Goal: Information Seeking & Learning: Learn about a topic

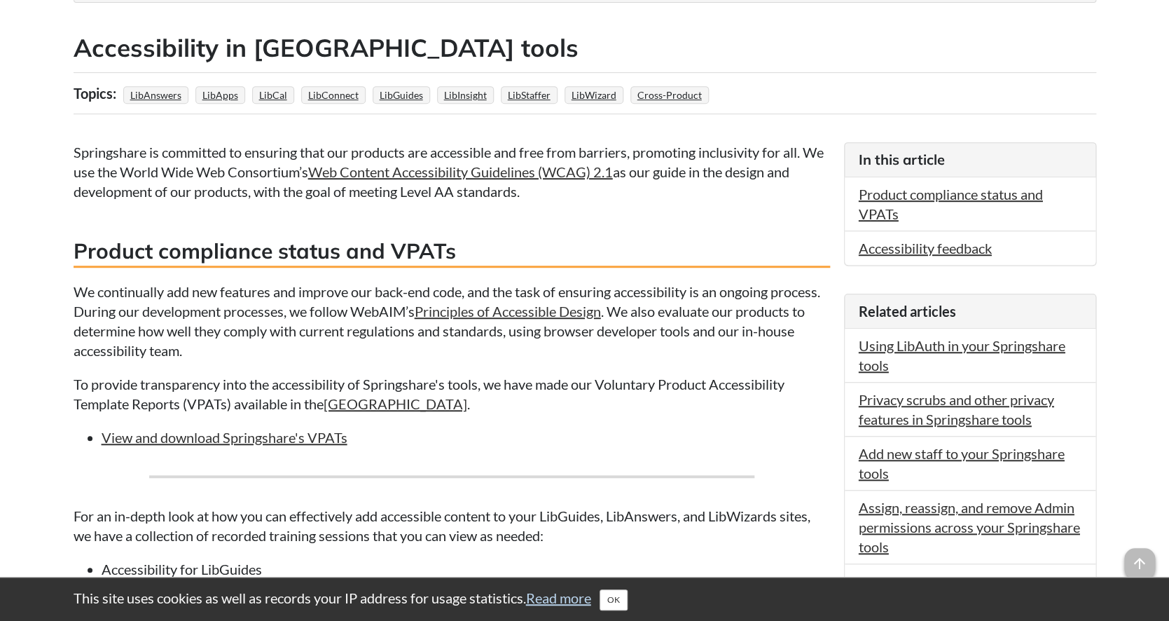
scroll to position [230, 0]
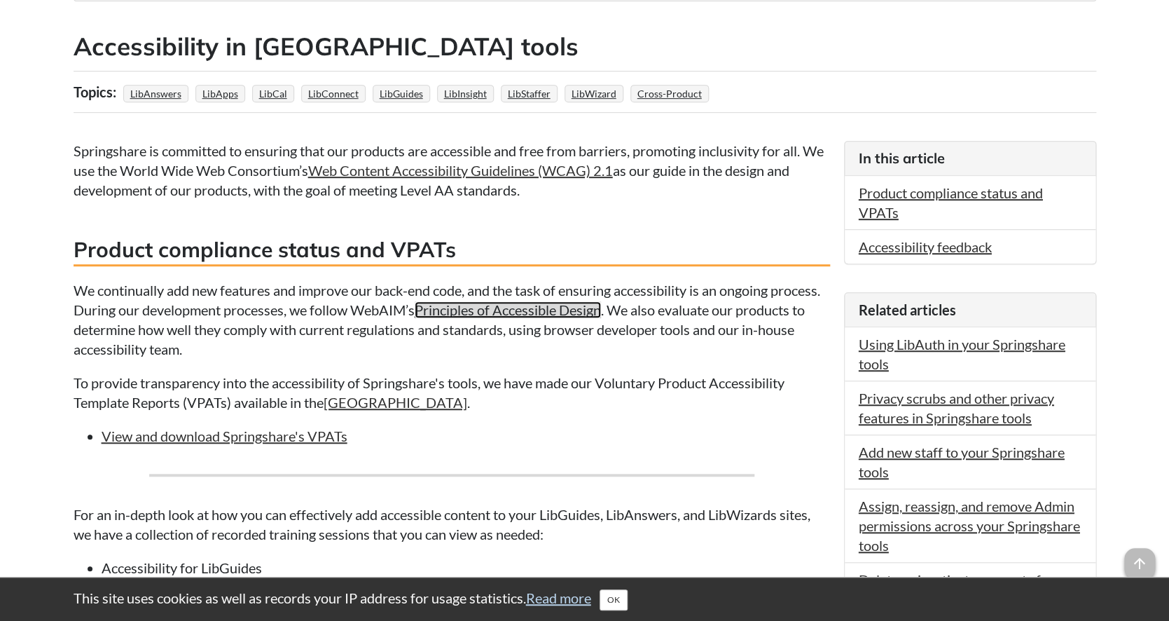
click at [553, 317] on link "Principles of Accessible Design" at bounding box center [508, 309] width 186 height 17
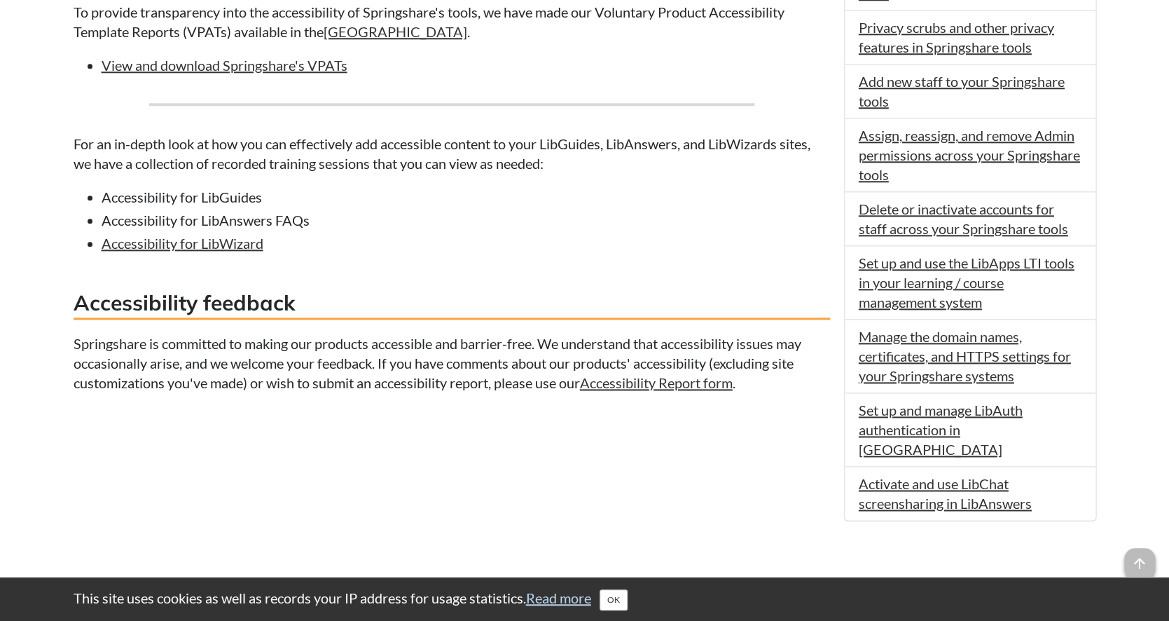
scroll to position [602, 0]
click at [222, 198] on li "Accessibility for LibGuides" at bounding box center [466, 196] width 728 height 20
click at [356, 198] on li "Accessibility for LibGuides" at bounding box center [466, 196] width 728 height 20
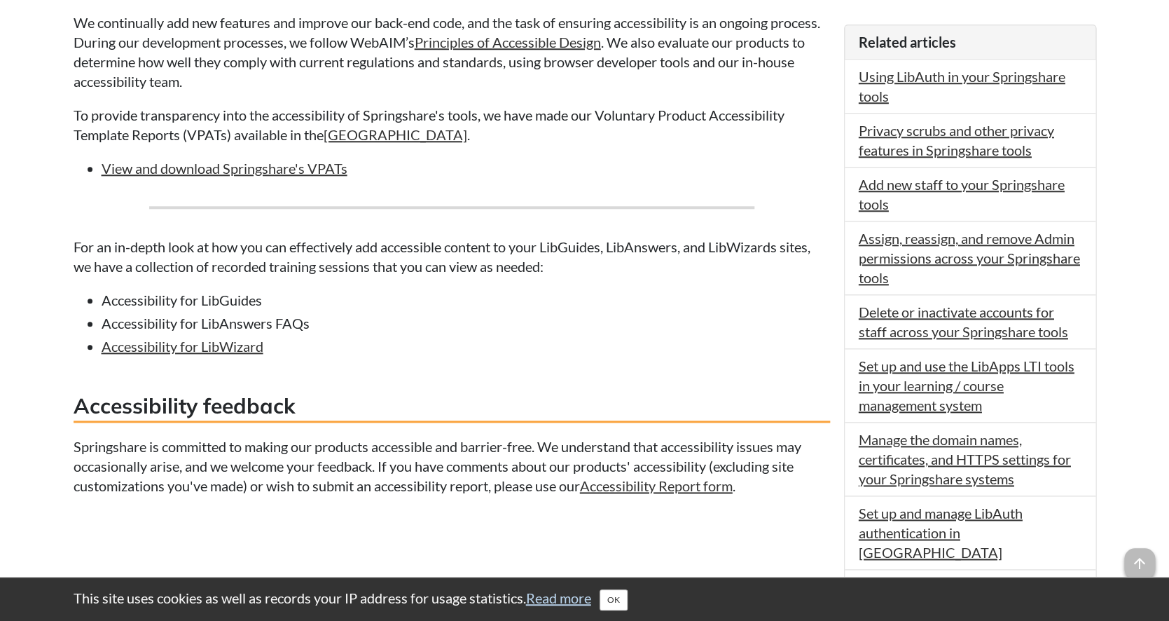
scroll to position [479, 0]
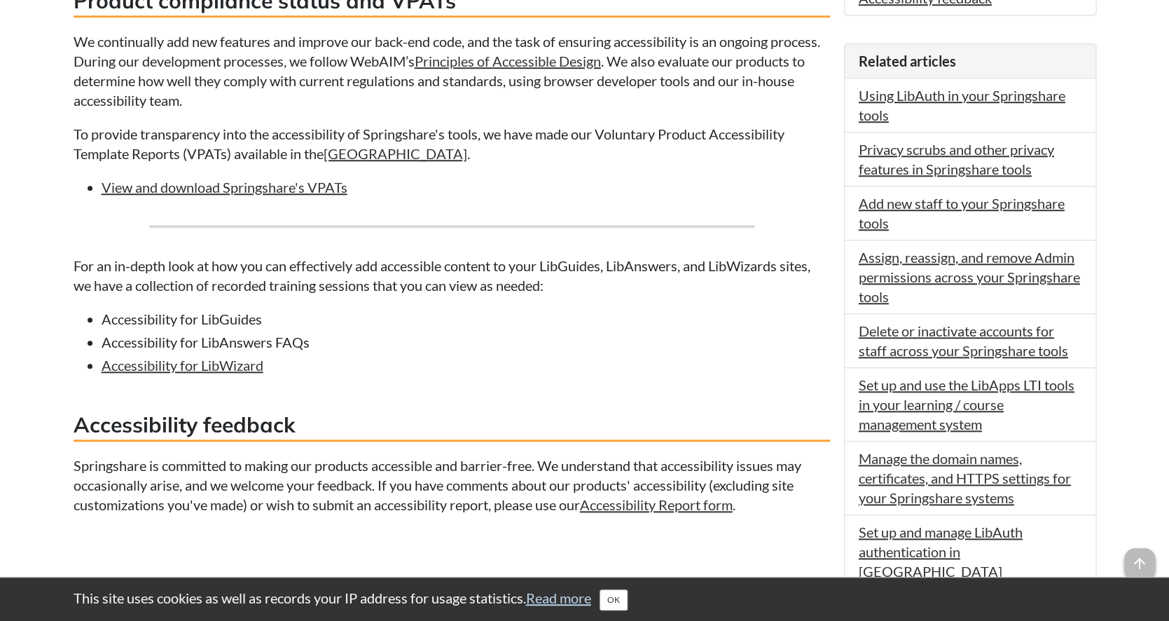
click at [234, 317] on li "Accessibility for LibGuides" at bounding box center [466, 319] width 728 height 20
drag, startPoint x: 275, startPoint y: 324, endPoint x: 88, endPoint y: 317, distance: 187.1
click at [88, 317] on ul "Accessibility for LibGuides Accessibility for LibAnswers FAQs Accessibility for…" at bounding box center [452, 342] width 756 height 66
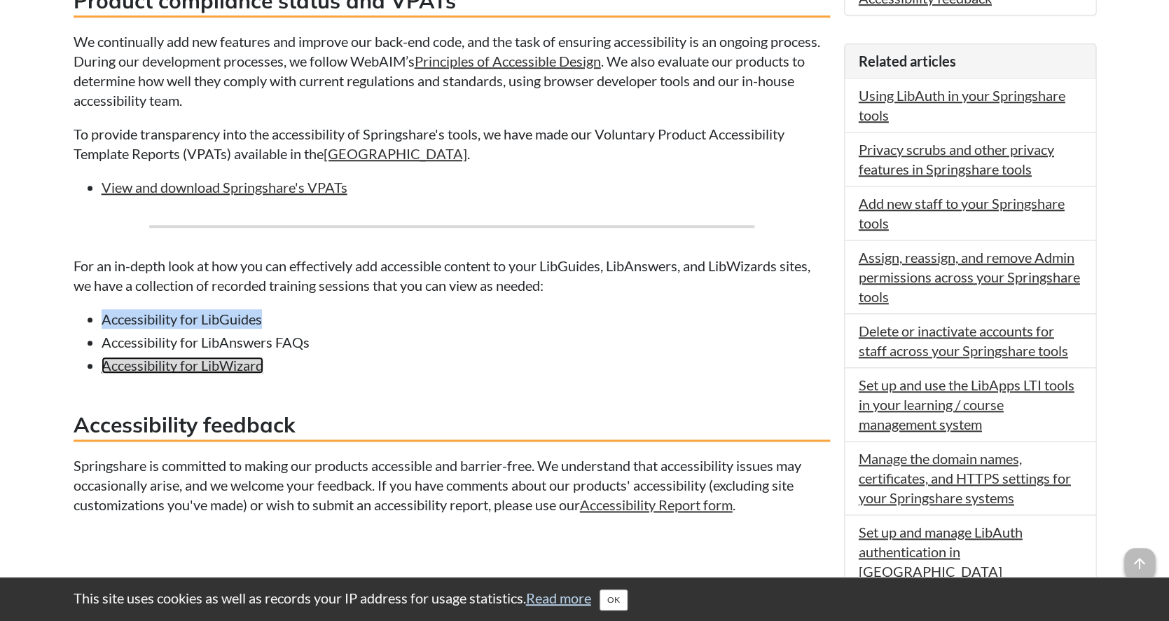
click at [263, 364] on link "Accessibility for LibWizard" at bounding box center [183, 364] width 162 height 17
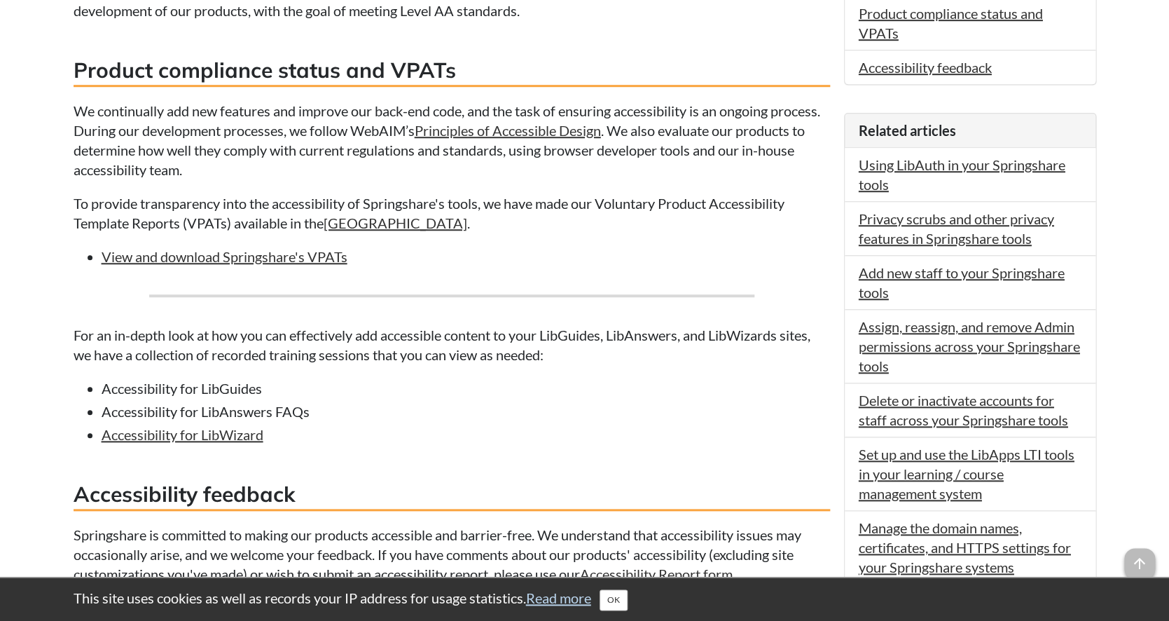
scroll to position [418, 0]
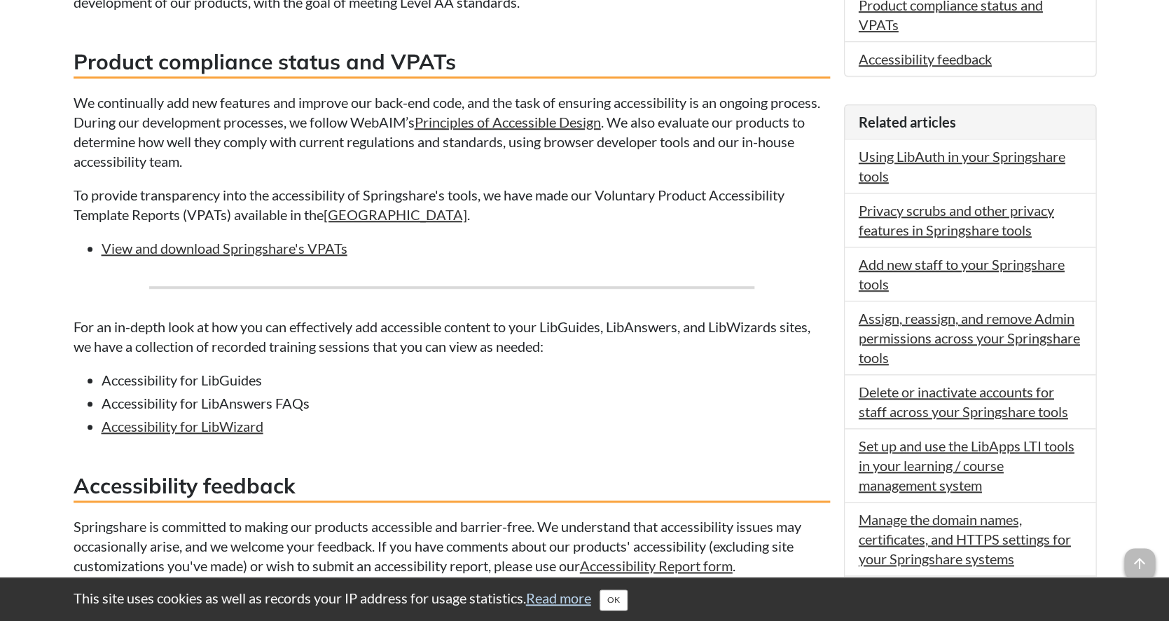
click at [262, 405] on li "Accessibility for LibAnswers FAQs" at bounding box center [466, 403] width 728 height 20
click at [360, 403] on li "Accessibility for LibAnswers FAQs" at bounding box center [466, 403] width 728 height 20
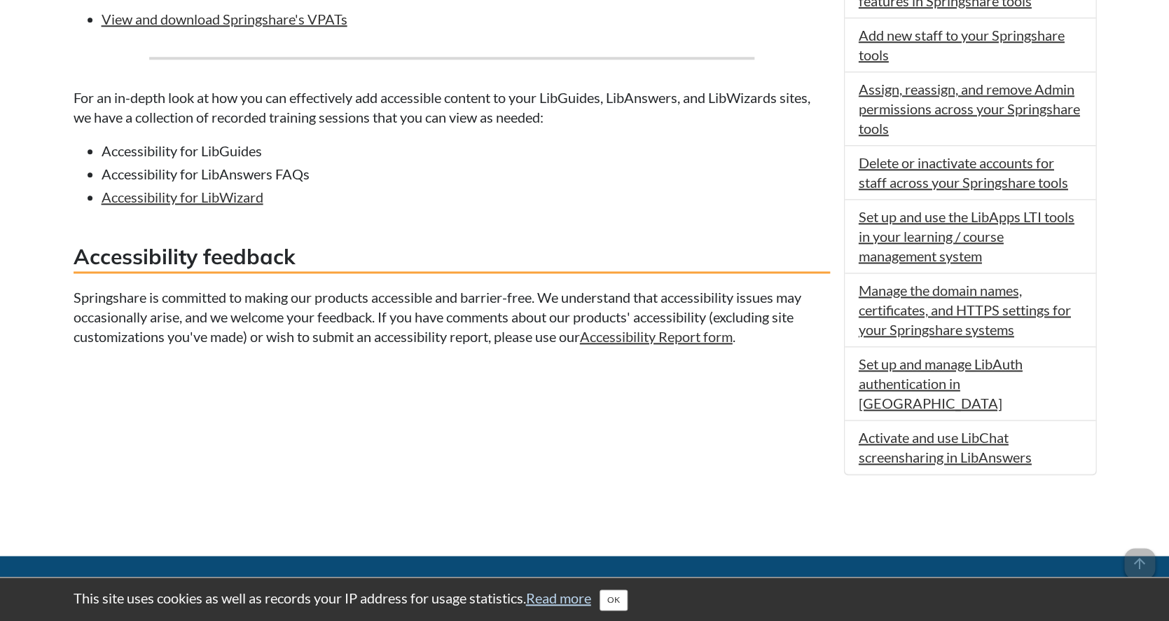
scroll to position [789, 0]
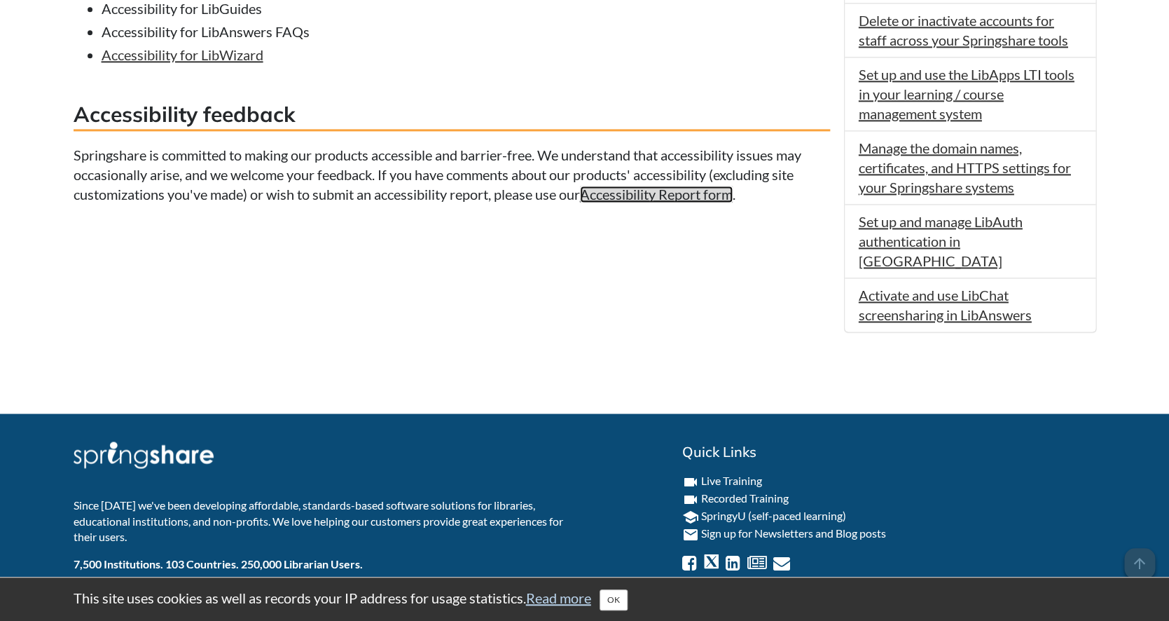
click at [672, 200] on link "Accessibility Report form" at bounding box center [656, 194] width 153 height 17
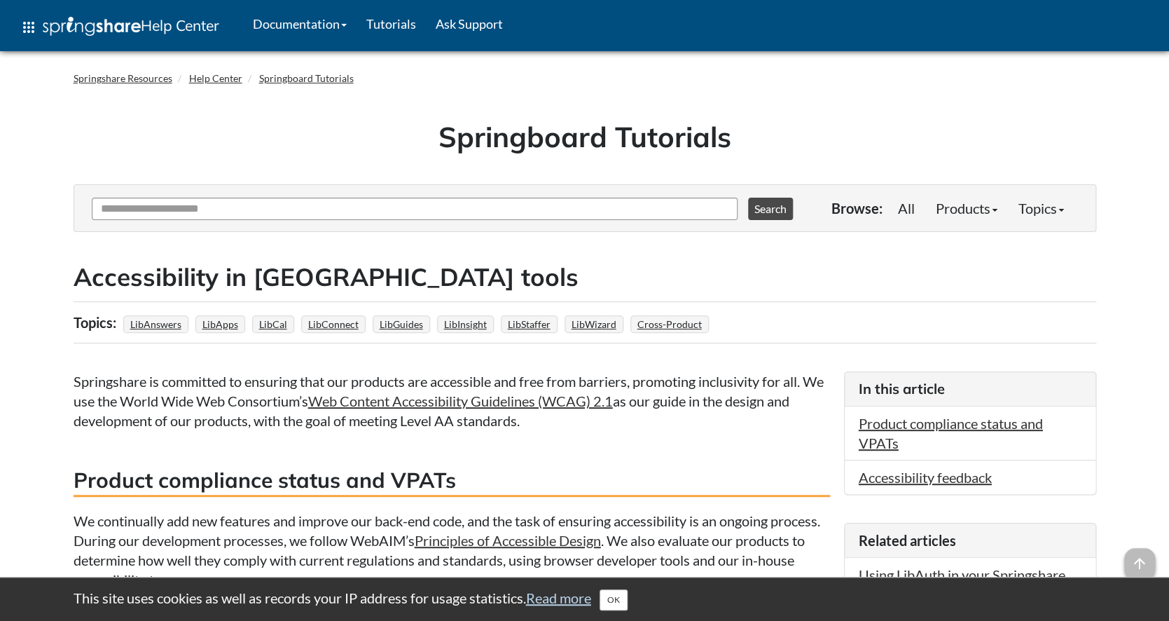
click at [69, 102] on div "Springshare Resources Help Center Springboard Tutorials Springboard Tutorials T…" at bounding box center [585, 630] width 1051 height 1144
click at [469, 22] on link "Ask Support" at bounding box center [469, 23] width 87 height 35
